Goal: Information Seeking & Learning: Learn about a topic

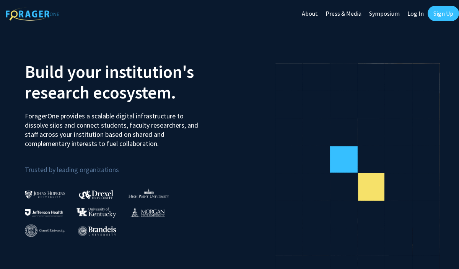
click at [57, 195] on img at bounding box center [45, 194] width 41 height 8
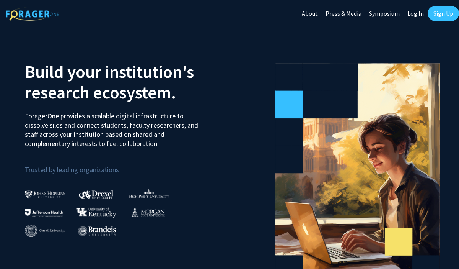
click at [437, 16] on link "Sign Up" at bounding box center [443, 13] width 31 height 15
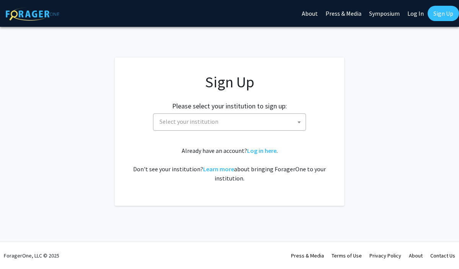
click at [289, 123] on span "Select your institution" at bounding box center [231, 122] width 149 height 16
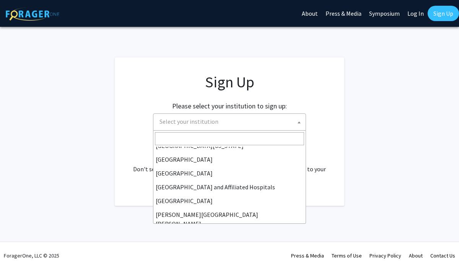
scroll to position [90, 0]
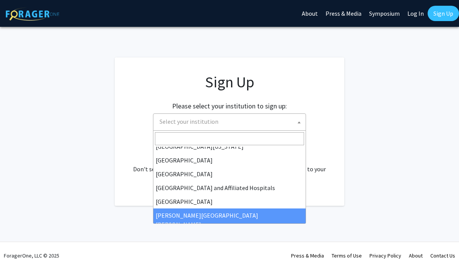
select select "1"
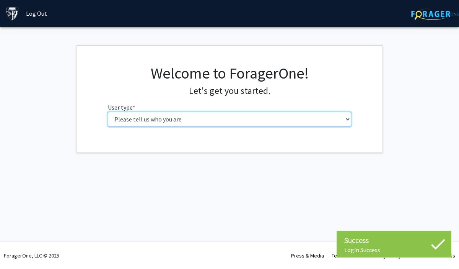
click at [269, 118] on select "Please tell us who you are Undergraduate Student Master's Student Doctoral Cand…" at bounding box center [230, 119] width 244 height 15
select select "1: undergrad"
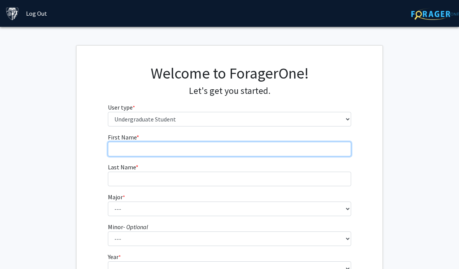
click at [327, 154] on input "First Name * required" at bounding box center [230, 149] width 244 height 15
type input "[PERSON_NAME]"
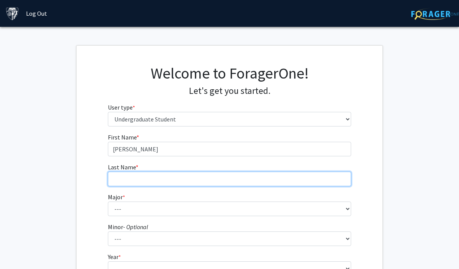
click at [306, 177] on input "Last Name * required" at bounding box center [230, 178] width 244 height 15
type input "Elleston"
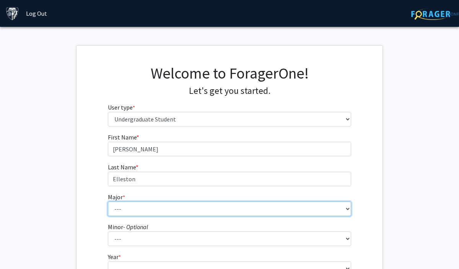
click at [271, 209] on select "--- Africana Studies Anthropology Applied Mathematics & Statistics Archaeology …" at bounding box center [230, 208] width 244 height 15
select select "41: 55"
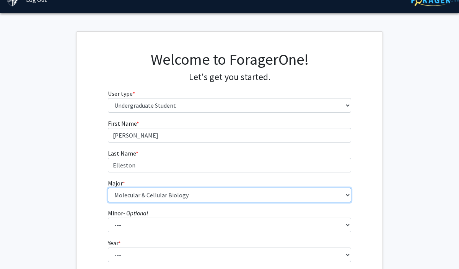
scroll to position [46, 0]
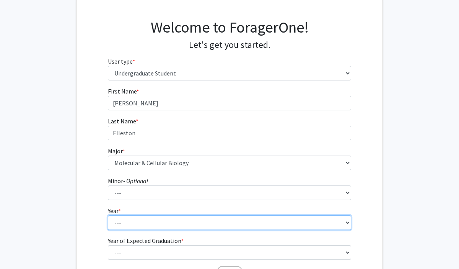
click at [210, 223] on select "--- First-year Sophomore Junior Senior Postbaccalaureate Certificate" at bounding box center [230, 222] width 244 height 15
select select "1: first-year"
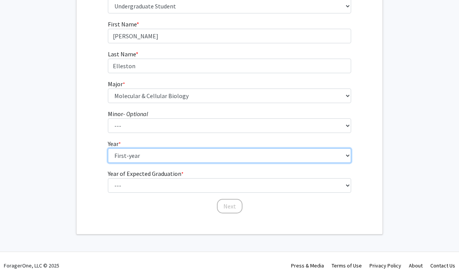
scroll to position [123, 0]
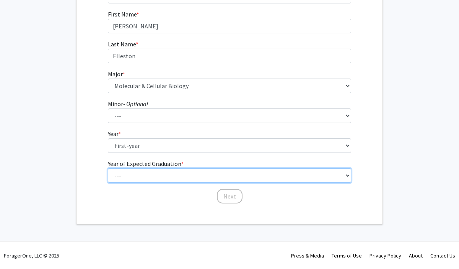
click at [215, 175] on select "--- 2025 2026 2027 2028 2029 2030 2031 2032 2033 2034" at bounding box center [230, 175] width 244 height 15
click at [208, 176] on select "--- 2025 2026 2027 2028 2029 2030 2031 2032 2033 2034" at bounding box center [230, 175] width 244 height 15
select select "5: 2029"
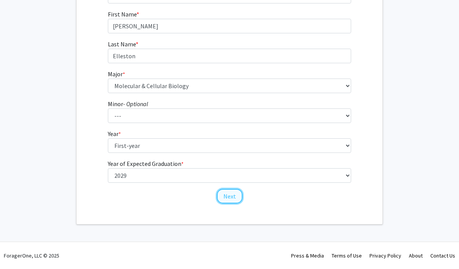
click at [225, 194] on button "Next" at bounding box center [230, 196] width 26 height 15
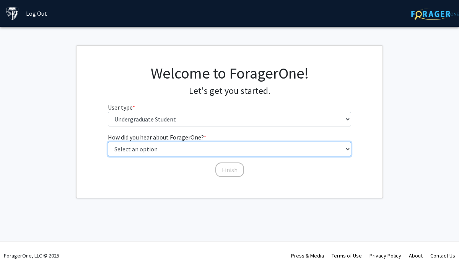
click at [257, 149] on select "Select an option Peer/student recommendation Faculty/staff recommendation Unive…" at bounding box center [230, 149] width 244 height 15
select select "1: peer_recommendation"
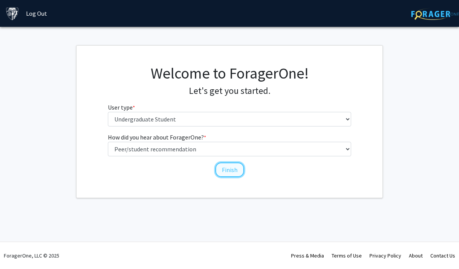
click at [230, 170] on button "Finish" at bounding box center [230, 169] width 29 height 15
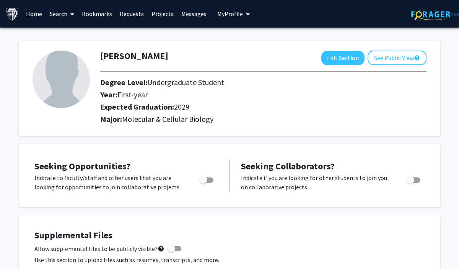
click at [54, 16] on link "Search" at bounding box center [62, 13] width 32 height 27
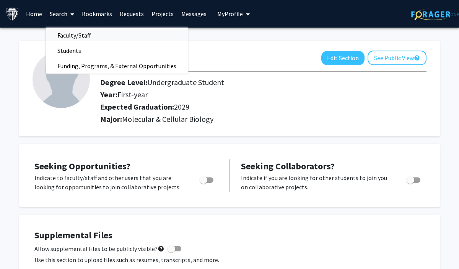
click at [67, 31] on span "Faculty/Staff" at bounding box center [74, 35] width 56 height 15
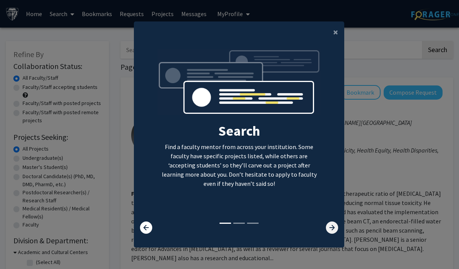
click at [334, 227] on icon at bounding box center [332, 227] width 12 height 12
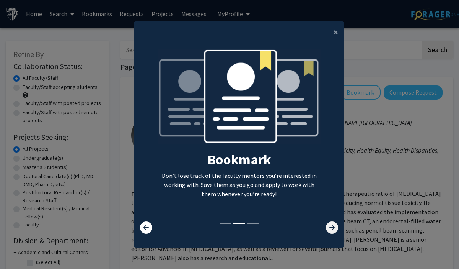
click at [334, 227] on icon at bounding box center [332, 227] width 12 height 12
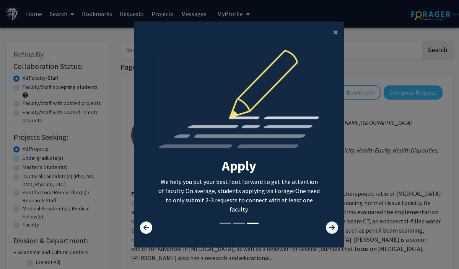
click at [334, 227] on icon at bounding box center [332, 227] width 12 height 12
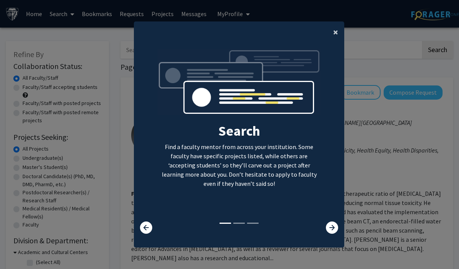
click at [334, 37] on span "×" at bounding box center [335, 32] width 5 height 12
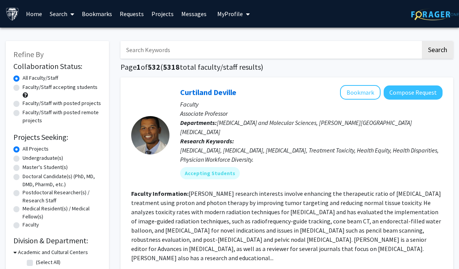
click at [297, 48] on input "Search Keywords" at bounding box center [271, 50] width 300 height 18
type input "pathology"
click at [433, 48] on button "Search" at bounding box center [437, 50] width 31 height 18
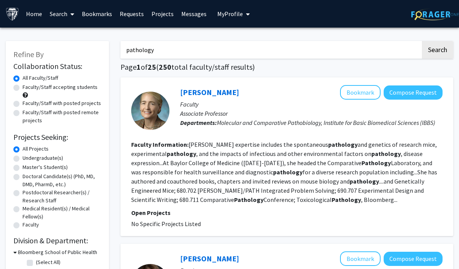
click at [254, 49] on input "pathology" at bounding box center [271, 50] width 300 height 18
click at [422, 41] on button "Search" at bounding box center [437, 50] width 31 height 18
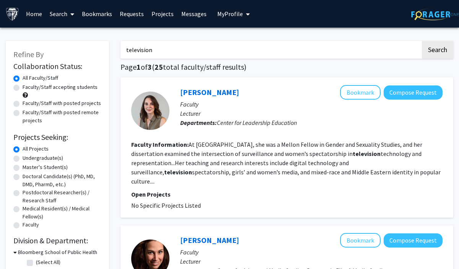
click at [169, 50] on input "television" at bounding box center [271, 50] width 300 height 18
click at [169, 48] on input "television" at bounding box center [271, 50] width 300 height 18
click at [147, 50] on input "television" at bounding box center [271, 50] width 300 height 18
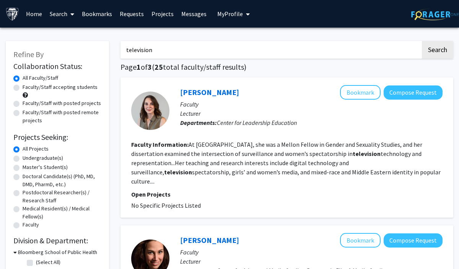
click at [147, 50] on input "television" at bounding box center [271, 50] width 300 height 18
click at [422, 41] on button "Search" at bounding box center [437, 50] width 31 height 18
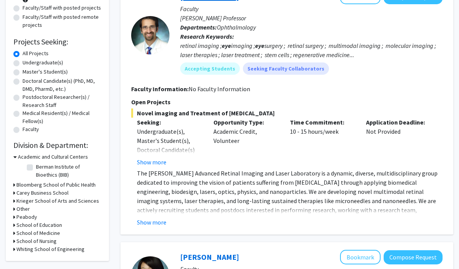
scroll to position [96, 0]
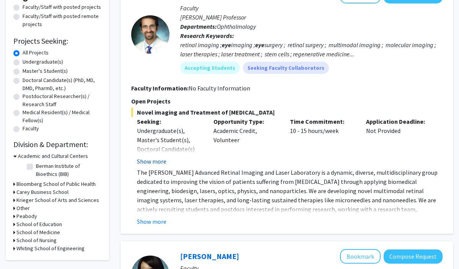
click at [155, 159] on button "Show more" at bounding box center [151, 161] width 29 height 9
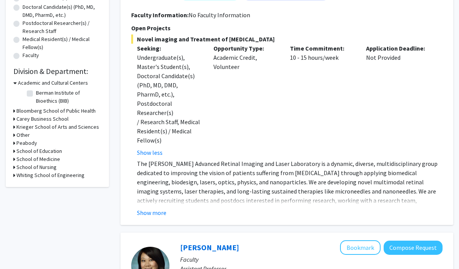
scroll to position [177, 0]
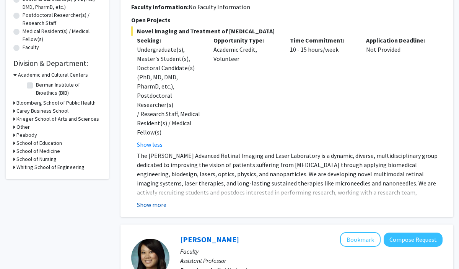
click at [153, 200] on button "Show more" at bounding box center [151, 204] width 29 height 9
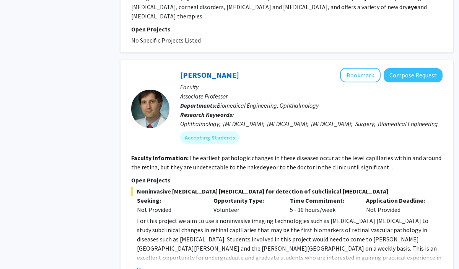
scroll to position [529, 0]
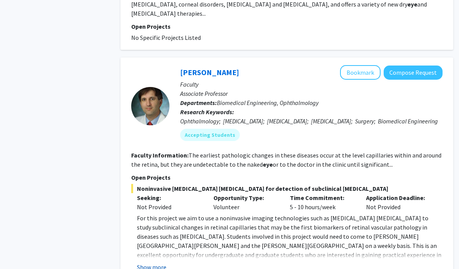
click at [158, 262] on button "Show more" at bounding box center [151, 266] width 29 height 9
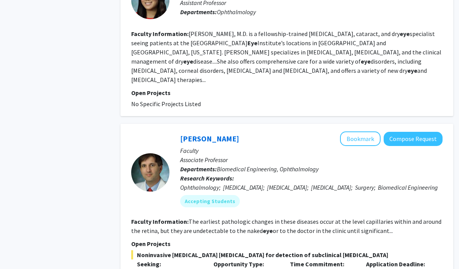
scroll to position [462, 0]
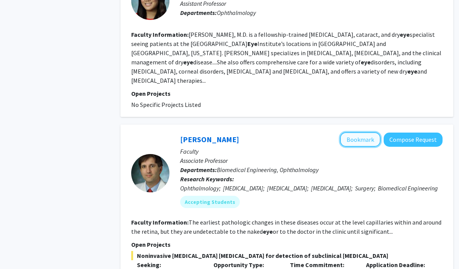
click at [360, 132] on button "Bookmark" at bounding box center [360, 139] width 41 height 15
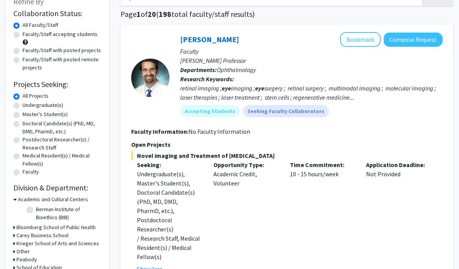
scroll to position [0, 0]
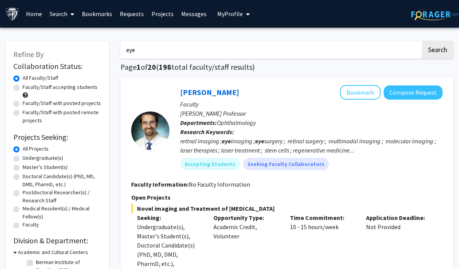
click at [257, 49] on input "eye" at bounding box center [271, 50] width 300 height 18
type input "pathology"
click at [422, 41] on button "Search" at bounding box center [437, 50] width 31 height 18
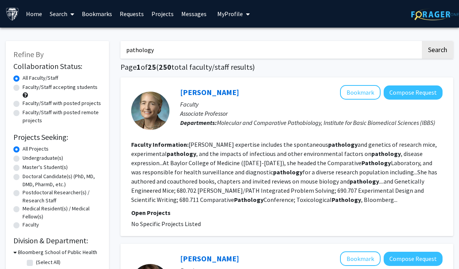
click at [57, 102] on label "Faculty/Staff with posted projects" at bounding box center [62, 103] width 78 height 8
click at [28, 102] on input "Faculty/Staff with posted projects" at bounding box center [25, 101] width 5 height 5
radio input "true"
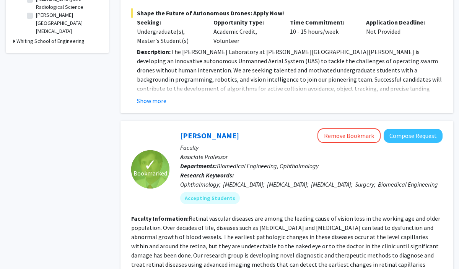
scroll to position [291, 0]
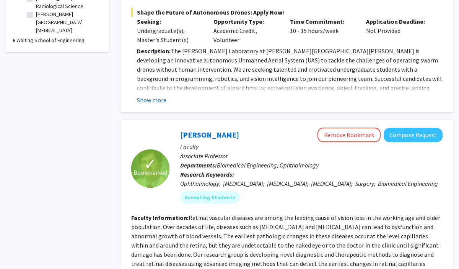
click at [158, 95] on button "Show more" at bounding box center [151, 99] width 29 height 9
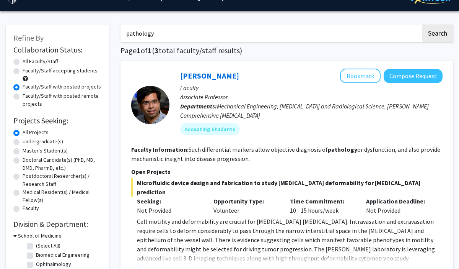
scroll to position [0, 0]
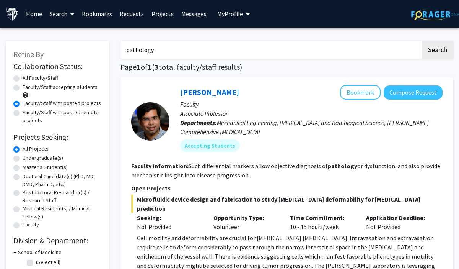
click at [196, 44] on input "pathology" at bounding box center [271, 50] width 300 height 18
type input "p"
type input "pediatrics"
click at [422, 41] on button "Search" at bounding box center [437, 50] width 31 height 18
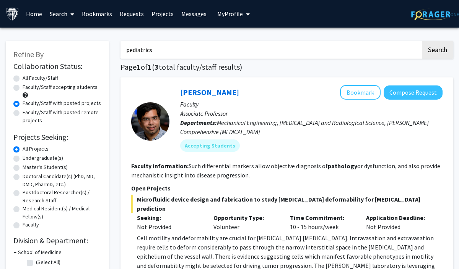
radio input "true"
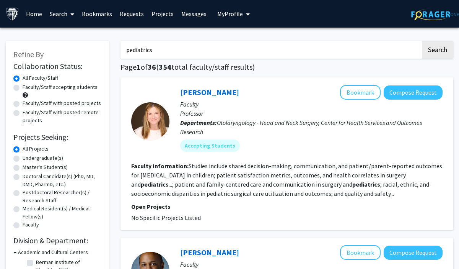
click at [54, 104] on label "Faculty/Staff with posted projects" at bounding box center [62, 103] width 78 height 8
click at [28, 104] on input "Faculty/Staff with posted projects" at bounding box center [25, 101] width 5 height 5
radio input "true"
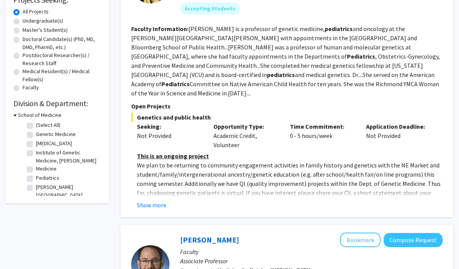
scroll to position [152, 0]
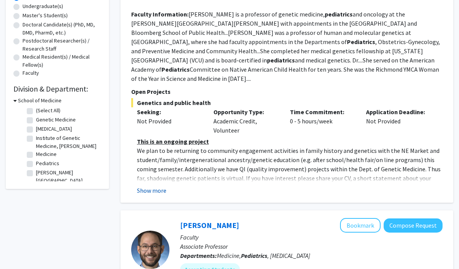
click at [159, 186] on button "Show more" at bounding box center [151, 190] width 29 height 9
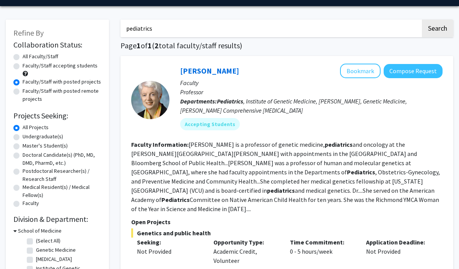
scroll to position [0, 0]
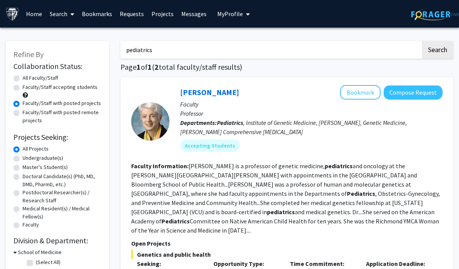
click at [194, 49] on input "pediatrics" at bounding box center [271, 50] width 300 height 18
type input "oncology"
click at [422, 41] on button "Search" at bounding box center [437, 50] width 31 height 18
radio input "true"
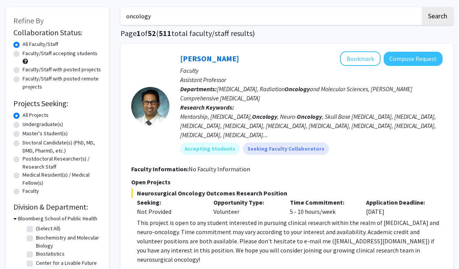
scroll to position [31, 0]
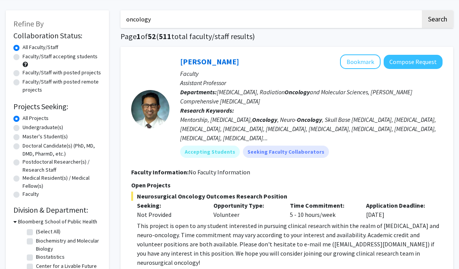
click at [77, 72] on label "Faculty/Staff with posted projects" at bounding box center [62, 73] width 78 height 8
click at [28, 72] on input "Faculty/Staff with posted projects" at bounding box center [25, 71] width 5 height 5
radio input "true"
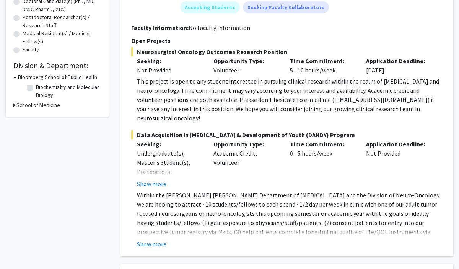
scroll to position [178, 0]
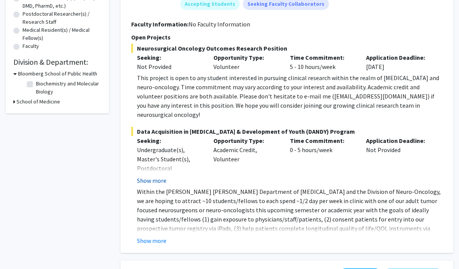
click at [158, 176] on button "Show more" at bounding box center [151, 180] width 29 height 9
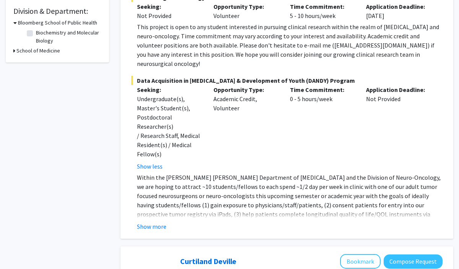
scroll to position [251, 0]
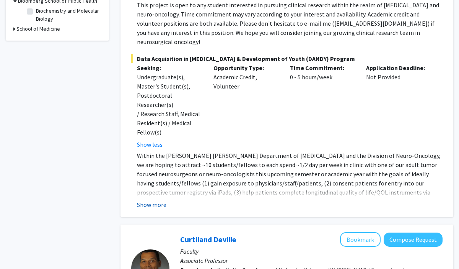
click at [155, 200] on button "Show more" at bounding box center [151, 204] width 29 height 9
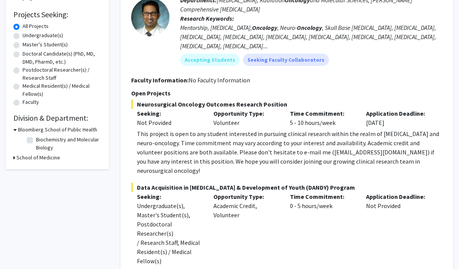
scroll to position [43, 0]
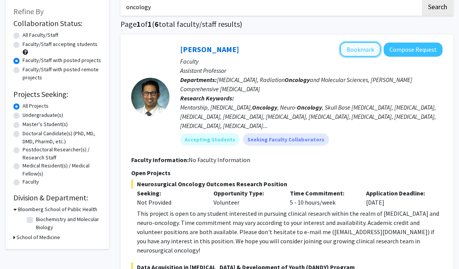
click at [364, 50] on button "Bookmark" at bounding box center [360, 49] width 41 height 15
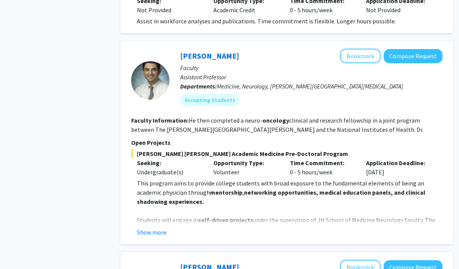
scroll to position [822, 0]
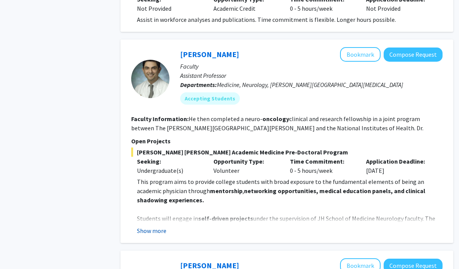
click at [149, 226] on button "Show more" at bounding box center [151, 230] width 29 height 9
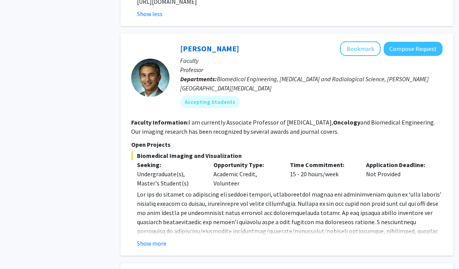
scroll to position [1361, 0]
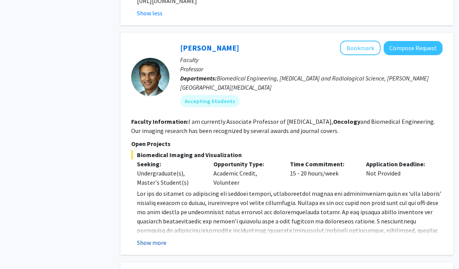
click at [150, 238] on button "Show more" at bounding box center [151, 242] width 29 height 9
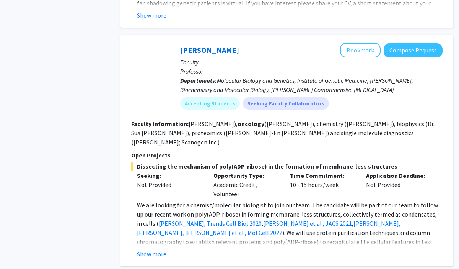
scroll to position [1874, 0]
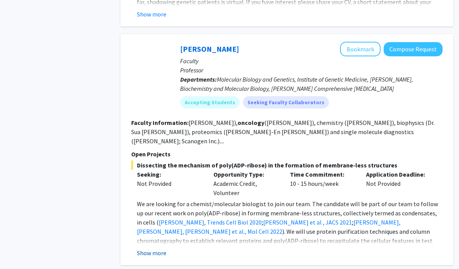
click at [156, 248] on button "Show more" at bounding box center [151, 252] width 29 height 9
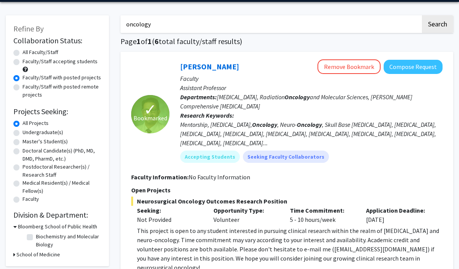
scroll to position [0, 0]
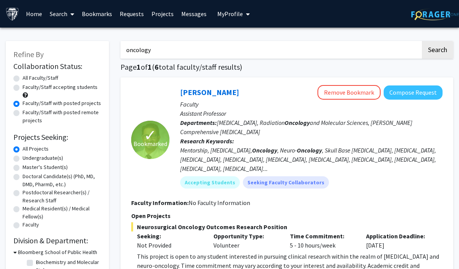
click at [36, 16] on link "Home" at bounding box center [34, 13] width 24 height 27
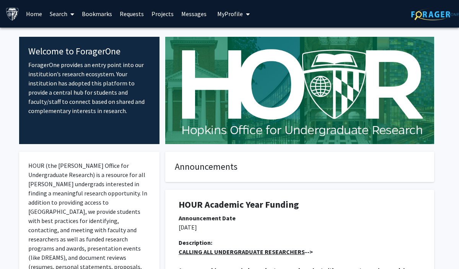
click at [59, 15] on link "Search" at bounding box center [62, 13] width 32 height 27
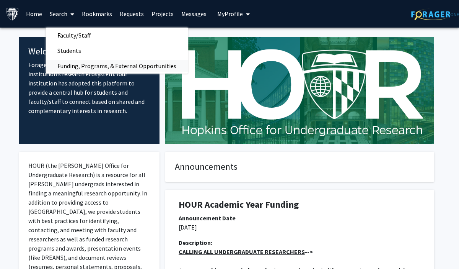
click at [75, 64] on span "Funding, Programs, & External Opportunities" at bounding box center [117, 65] width 142 height 15
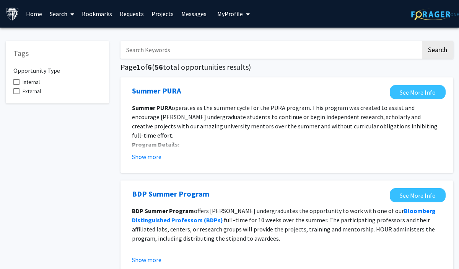
click at [66, 14] on link "Search" at bounding box center [62, 13] width 32 height 27
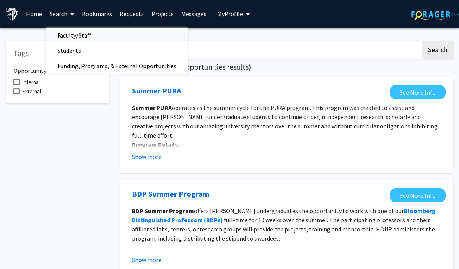
click at [71, 35] on span "Faculty/Staff" at bounding box center [74, 35] width 56 height 15
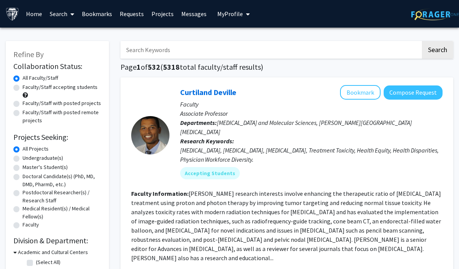
click at [77, 101] on label "Faculty/Staff with posted projects" at bounding box center [62, 103] width 78 height 8
click at [28, 101] on input "Faculty/Staff with posted projects" at bounding box center [25, 101] width 5 height 5
radio input "true"
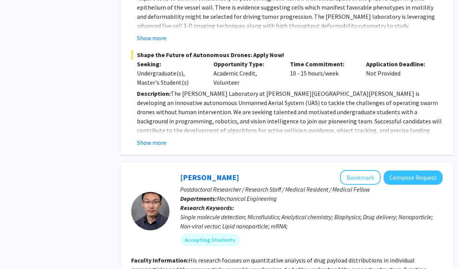
scroll to position [671, 0]
click at [150, 138] on button "Show more" at bounding box center [151, 142] width 29 height 9
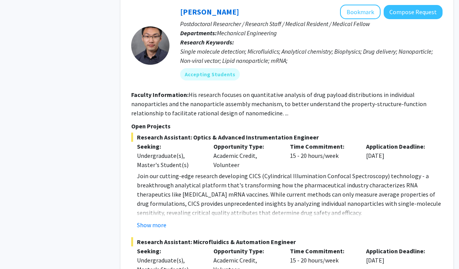
scroll to position [1067, 0]
click at [159, 220] on button "Show more" at bounding box center [151, 224] width 29 height 9
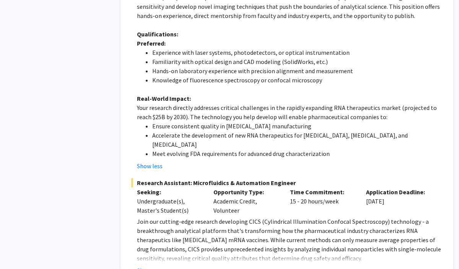
scroll to position [1384, 0]
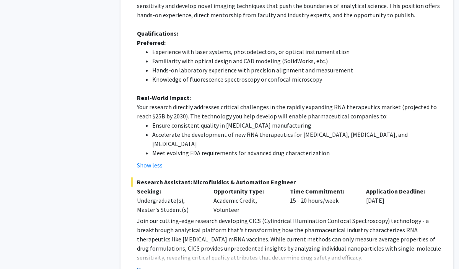
click at [154, 265] on button "Show more" at bounding box center [151, 269] width 29 height 9
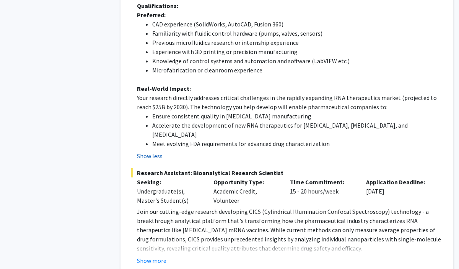
scroll to position [1775, 0]
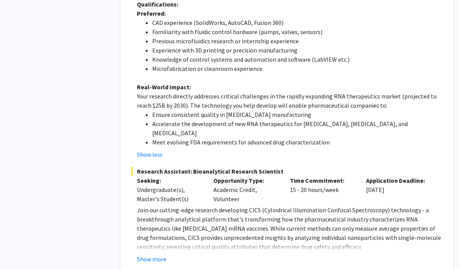
click at [156, 254] on button "Show more" at bounding box center [151, 258] width 29 height 9
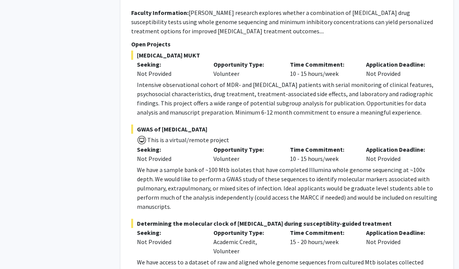
scroll to position [2889, 0]
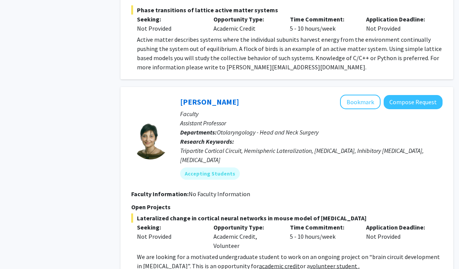
scroll to position [3873, 0]
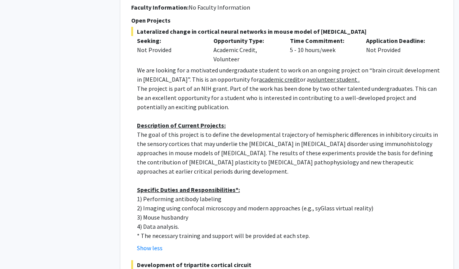
scroll to position [4059, 0]
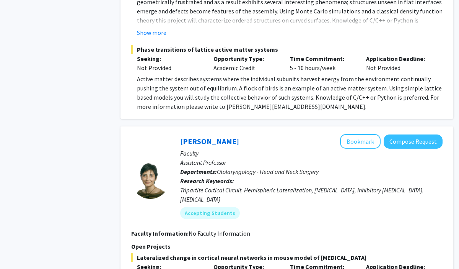
scroll to position [3829, 0]
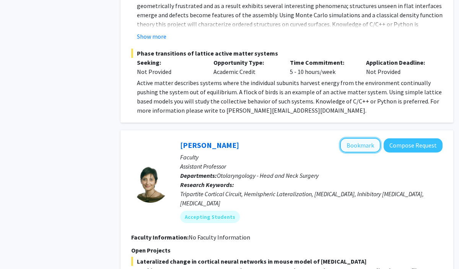
click at [363, 138] on button "Bookmark" at bounding box center [360, 145] width 41 height 15
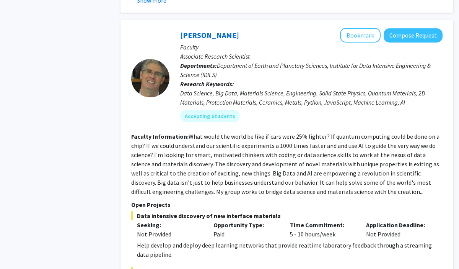
scroll to position [5015, 0]
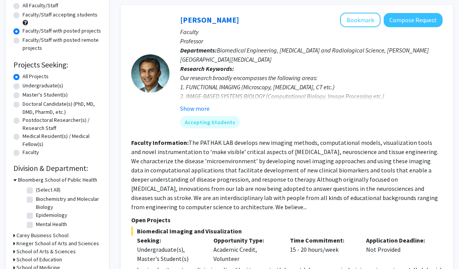
scroll to position [73, 0]
click at [198, 107] on button "Show more" at bounding box center [194, 107] width 29 height 9
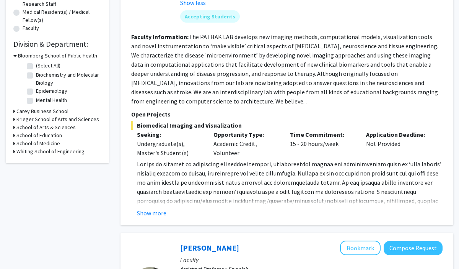
scroll to position [199, 0]
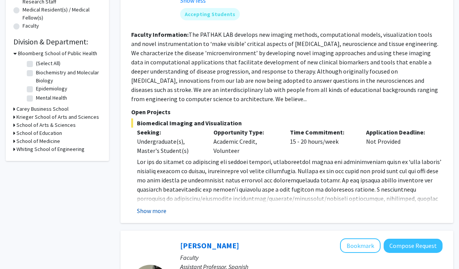
click at [155, 210] on button "Show more" at bounding box center [151, 210] width 29 height 9
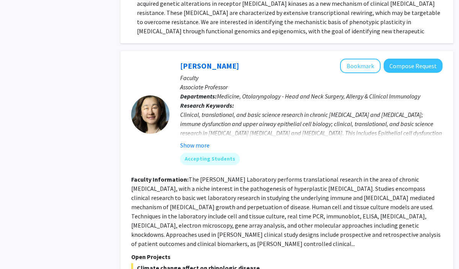
scroll to position [1381, 0]
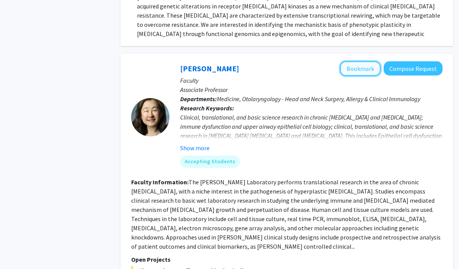
click at [361, 61] on button "Bookmark" at bounding box center [360, 68] width 41 height 15
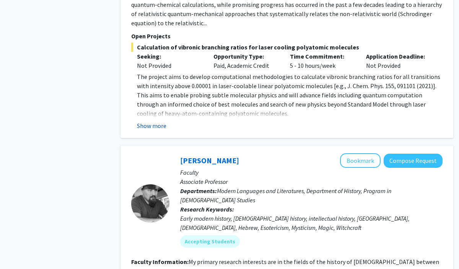
scroll to position [2168, 0]
click at [160, 121] on button "Show more" at bounding box center [151, 125] width 29 height 9
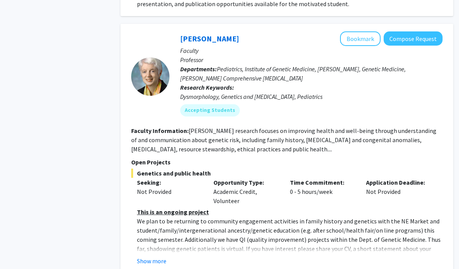
scroll to position [2893, 0]
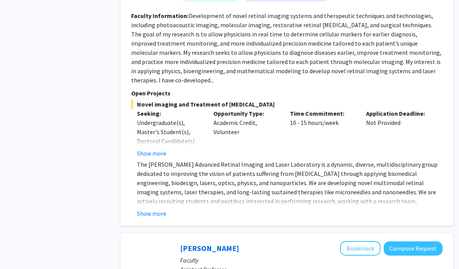
scroll to position [455, 0]
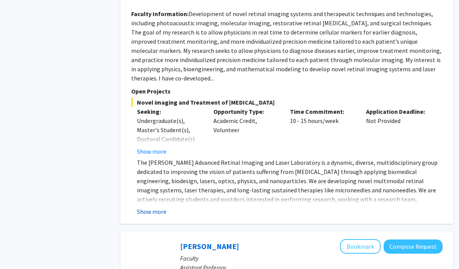
click at [143, 209] on button "Show more" at bounding box center [151, 211] width 29 height 9
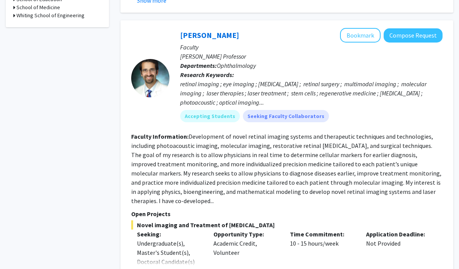
scroll to position [322, 0]
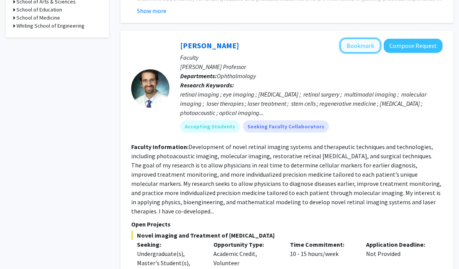
click at [373, 53] on button "Bookmark" at bounding box center [360, 45] width 41 height 15
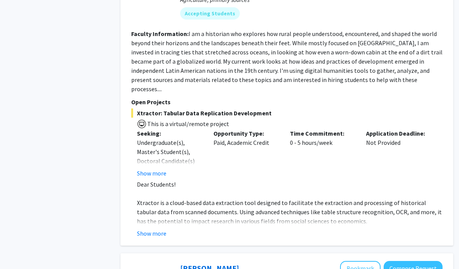
scroll to position [798, 0]
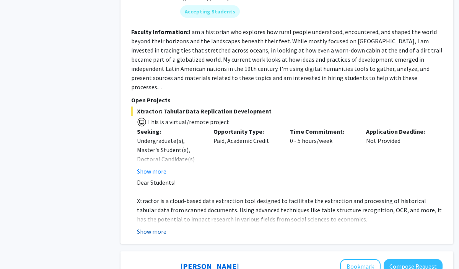
click at [153, 227] on button "Show more" at bounding box center [151, 231] width 29 height 9
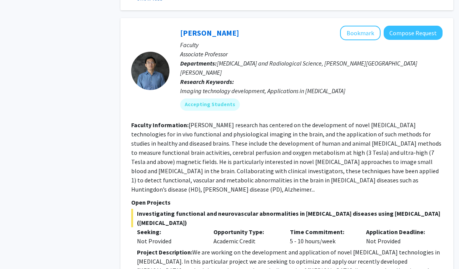
scroll to position [1245, 0]
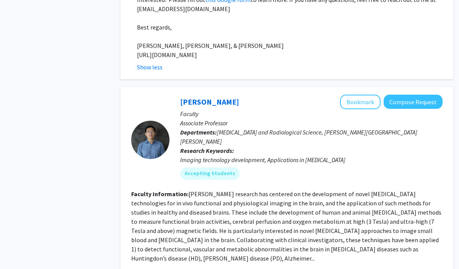
scroll to position [1143, 0]
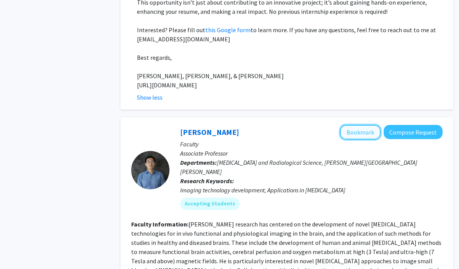
click at [359, 125] on button "Bookmark" at bounding box center [360, 132] width 41 height 15
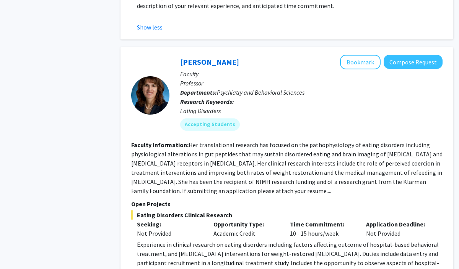
scroll to position [1746, 0]
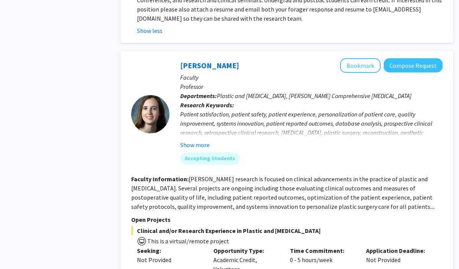
scroll to position [2024, 0]
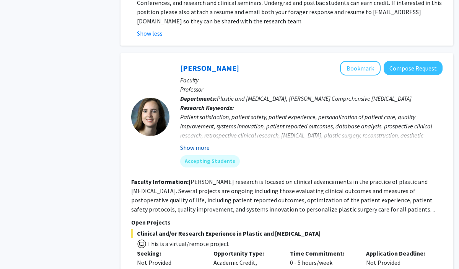
click at [208, 143] on button "Show more" at bounding box center [194, 147] width 29 height 9
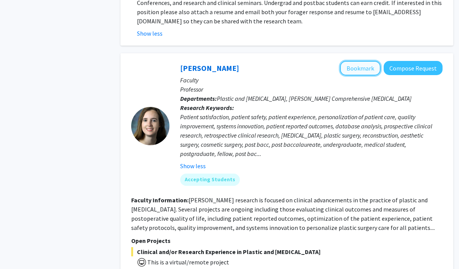
click at [368, 61] on button "Bookmark" at bounding box center [360, 68] width 41 height 15
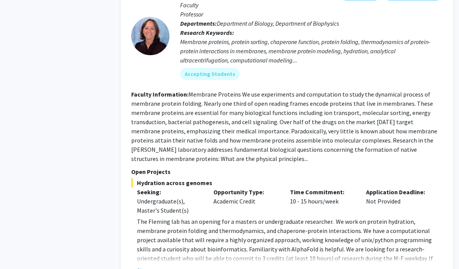
scroll to position [2921, 0]
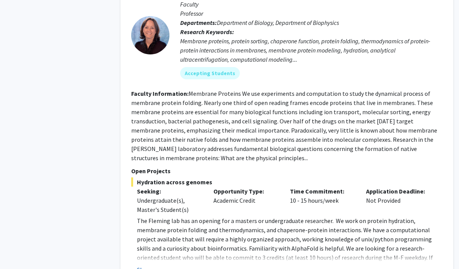
click at [158, 265] on button "Show more" at bounding box center [151, 269] width 29 height 9
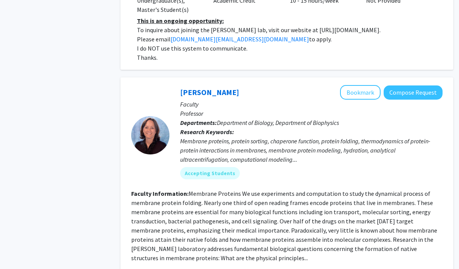
scroll to position [2818, 0]
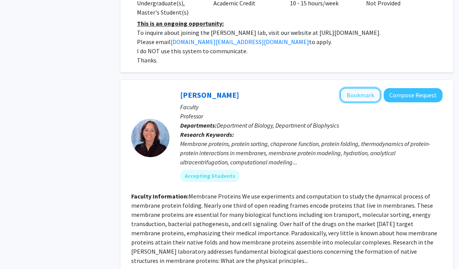
click at [347, 88] on button "Bookmark" at bounding box center [360, 95] width 41 height 15
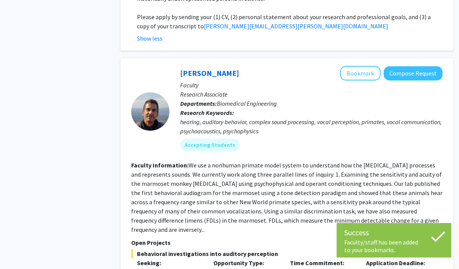
scroll to position [3246, 0]
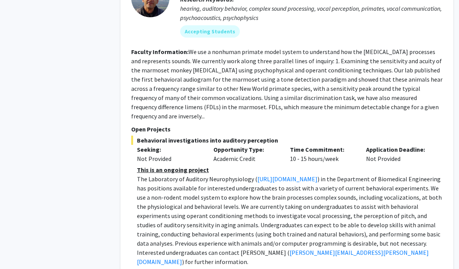
scroll to position [3359, 0]
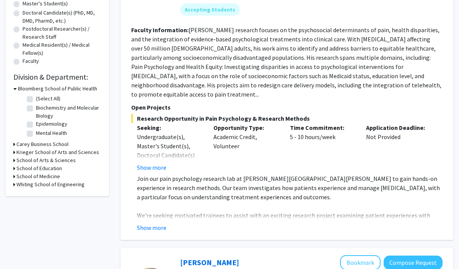
scroll to position [162, 0]
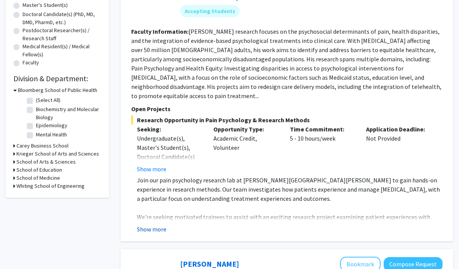
click at [149, 224] on button "Show more" at bounding box center [151, 228] width 29 height 9
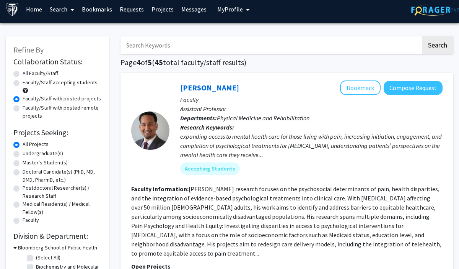
scroll to position [0, 0]
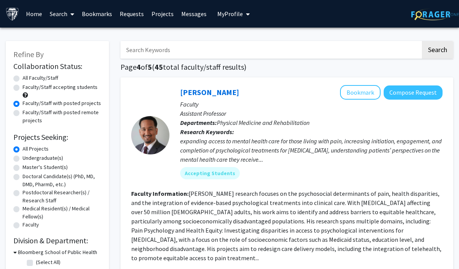
click at [364, 88] on button "Bookmark" at bounding box center [360, 92] width 41 height 15
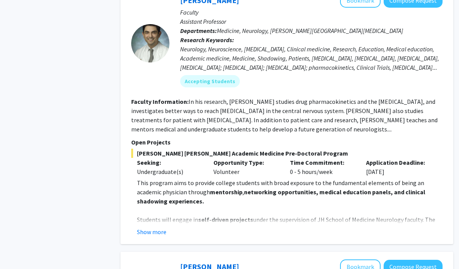
scroll to position [839, 0]
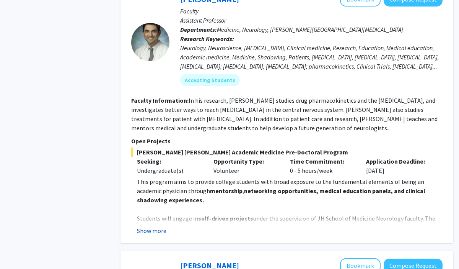
click at [158, 226] on button "Show more" at bounding box center [151, 230] width 29 height 9
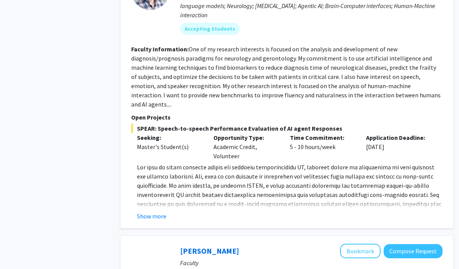
scroll to position [1773, 0]
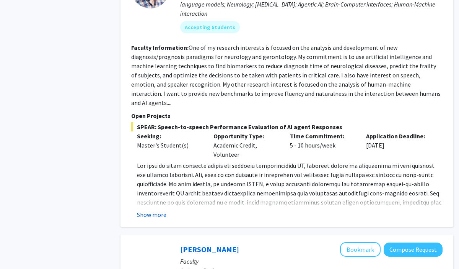
click at [157, 210] on button "Show more" at bounding box center [151, 214] width 29 height 9
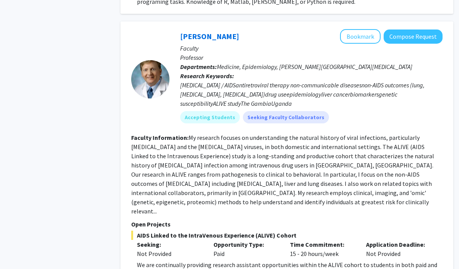
scroll to position [2384, 0]
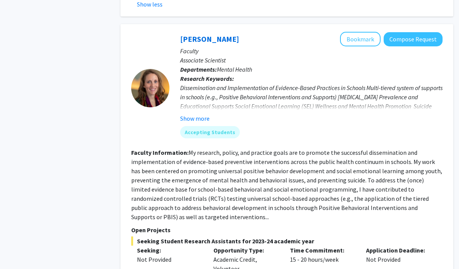
scroll to position [2753, 0]
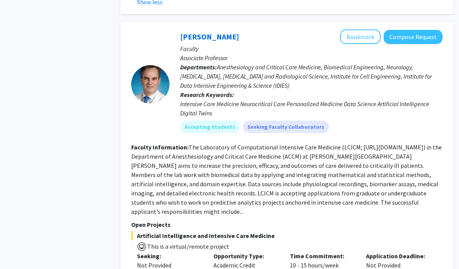
scroll to position [3364, 0]
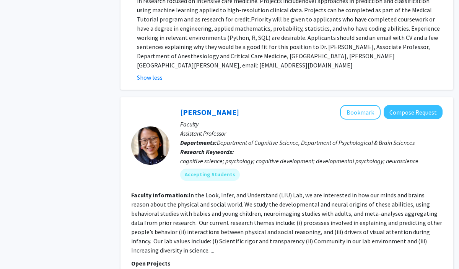
scroll to position [3684, 0]
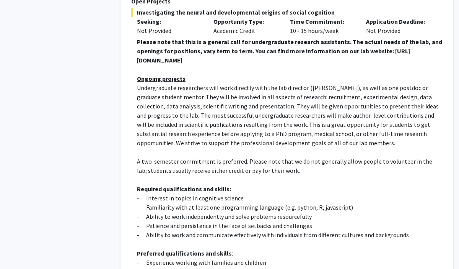
scroll to position [3933, 0]
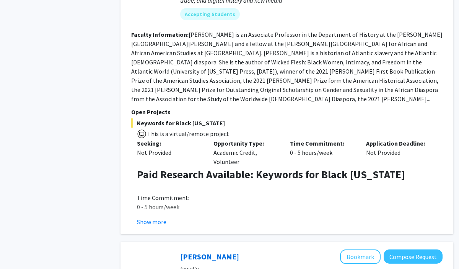
scroll to position [449, 0]
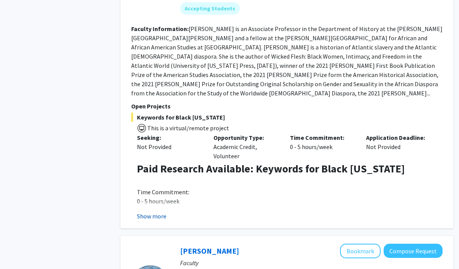
click at [157, 211] on button "Show more" at bounding box center [151, 215] width 29 height 9
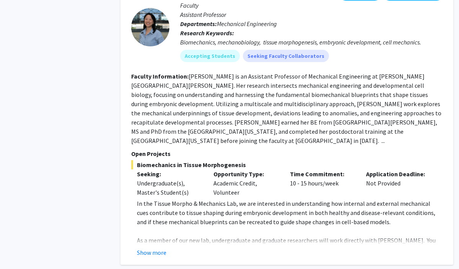
scroll to position [892, 0]
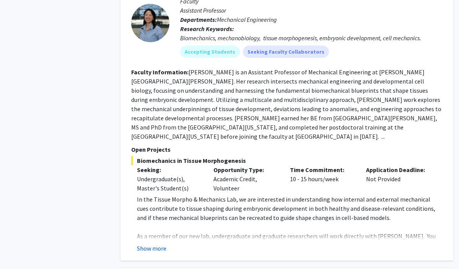
click at [150, 243] on button "Show more" at bounding box center [151, 247] width 29 height 9
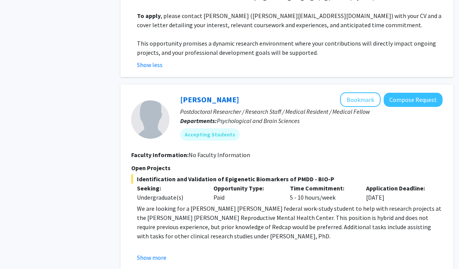
scroll to position [1328, 0]
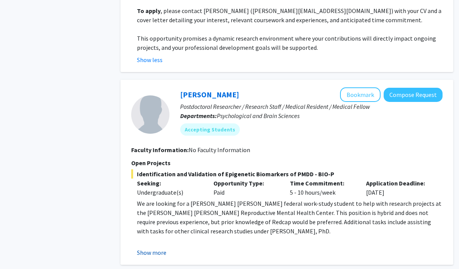
click at [155, 248] on button "Show more" at bounding box center [151, 252] width 29 height 9
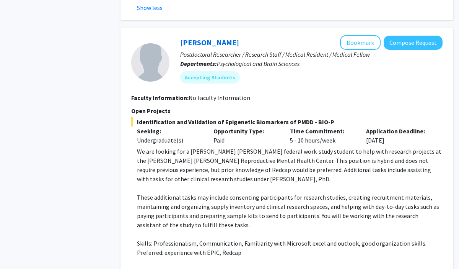
scroll to position [1375, 0]
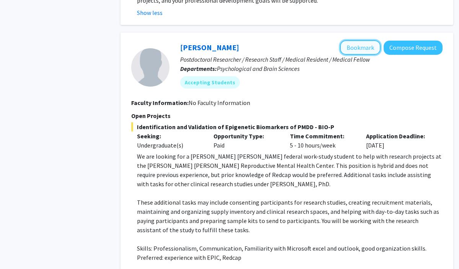
click at [369, 40] on button "Bookmark" at bounding box center [360, 47] width 41 height 15
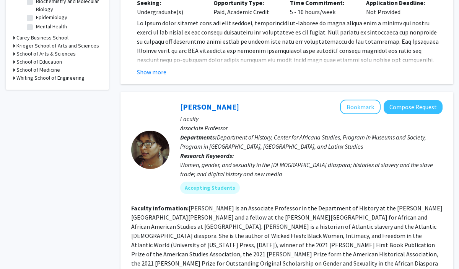
scroll to position [0, 0]
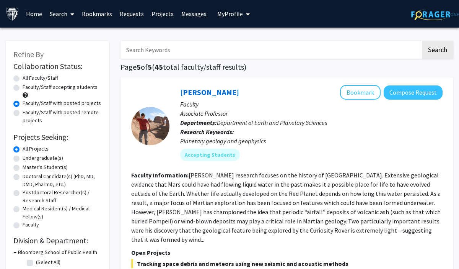
click at [89, 16] on link "Bookmarks" at bounding box center [97, 13] width 38 height 27
